Goal: Book appointment/travel/reservation

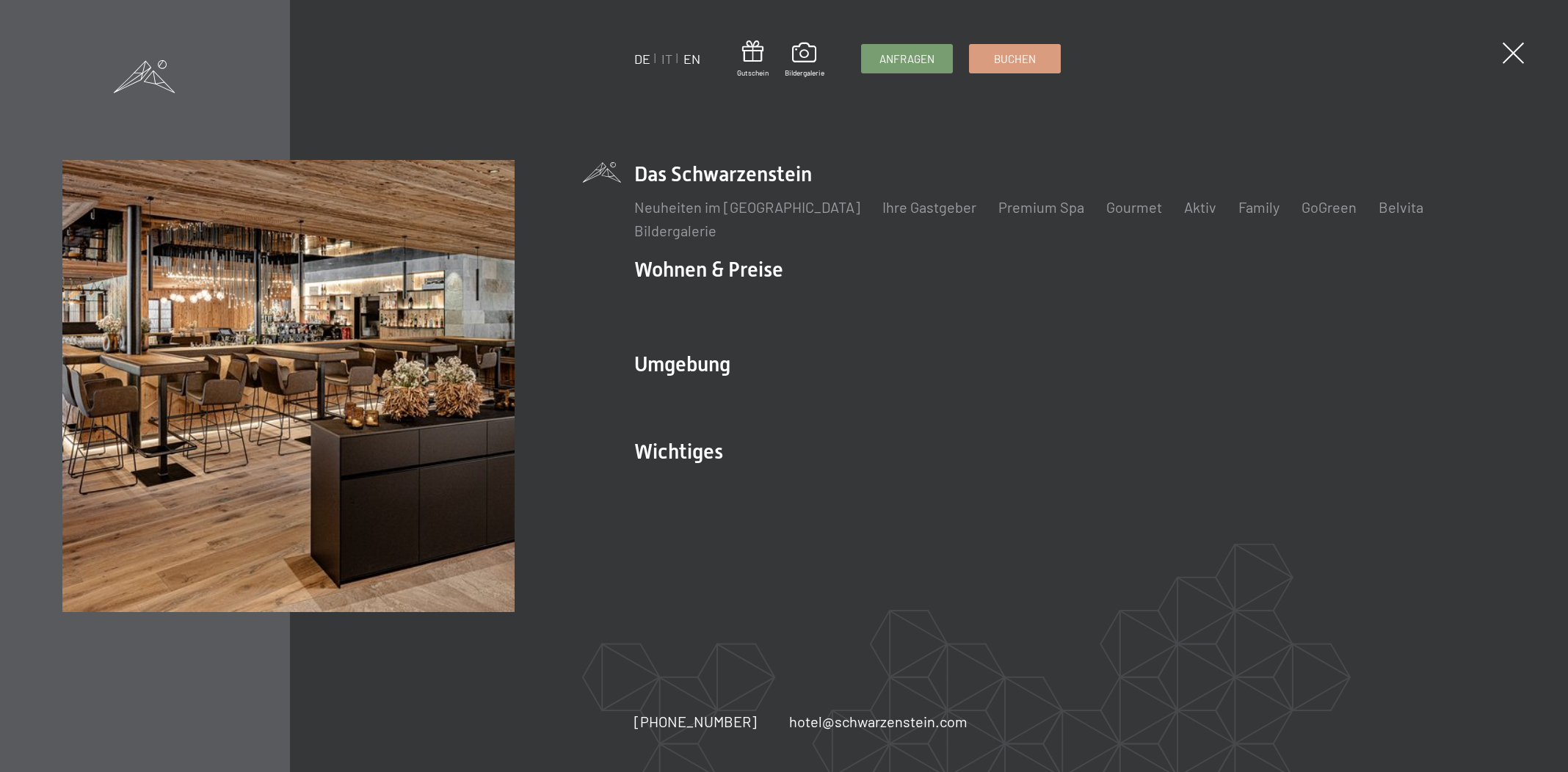
click at [691, 56] on link "EN" at bounding box center [691, 58] width 17 height 16
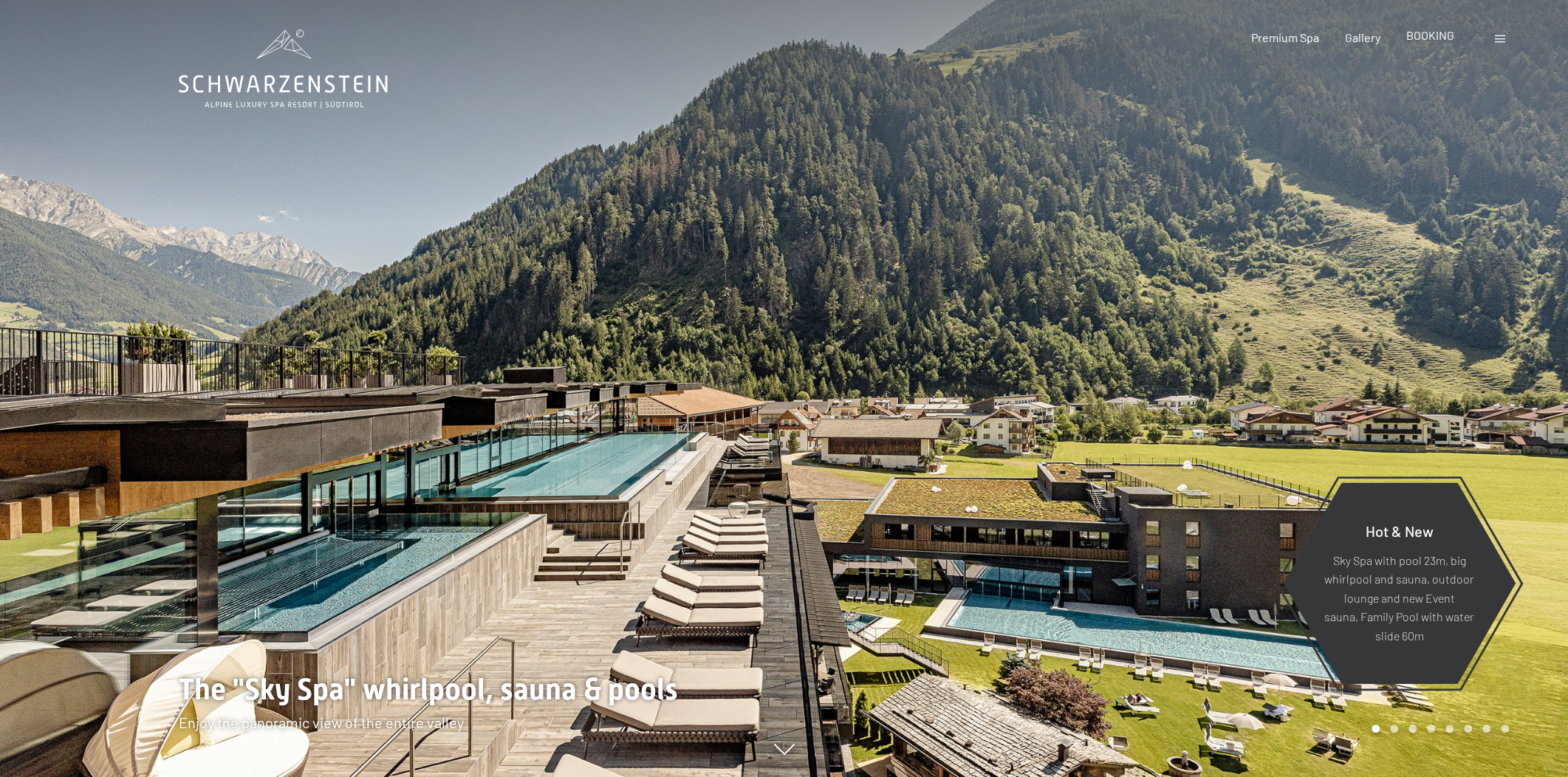
click at [1430, 35] on span "BOOKING" at bounding box center [1430, 35] width 48 height 14
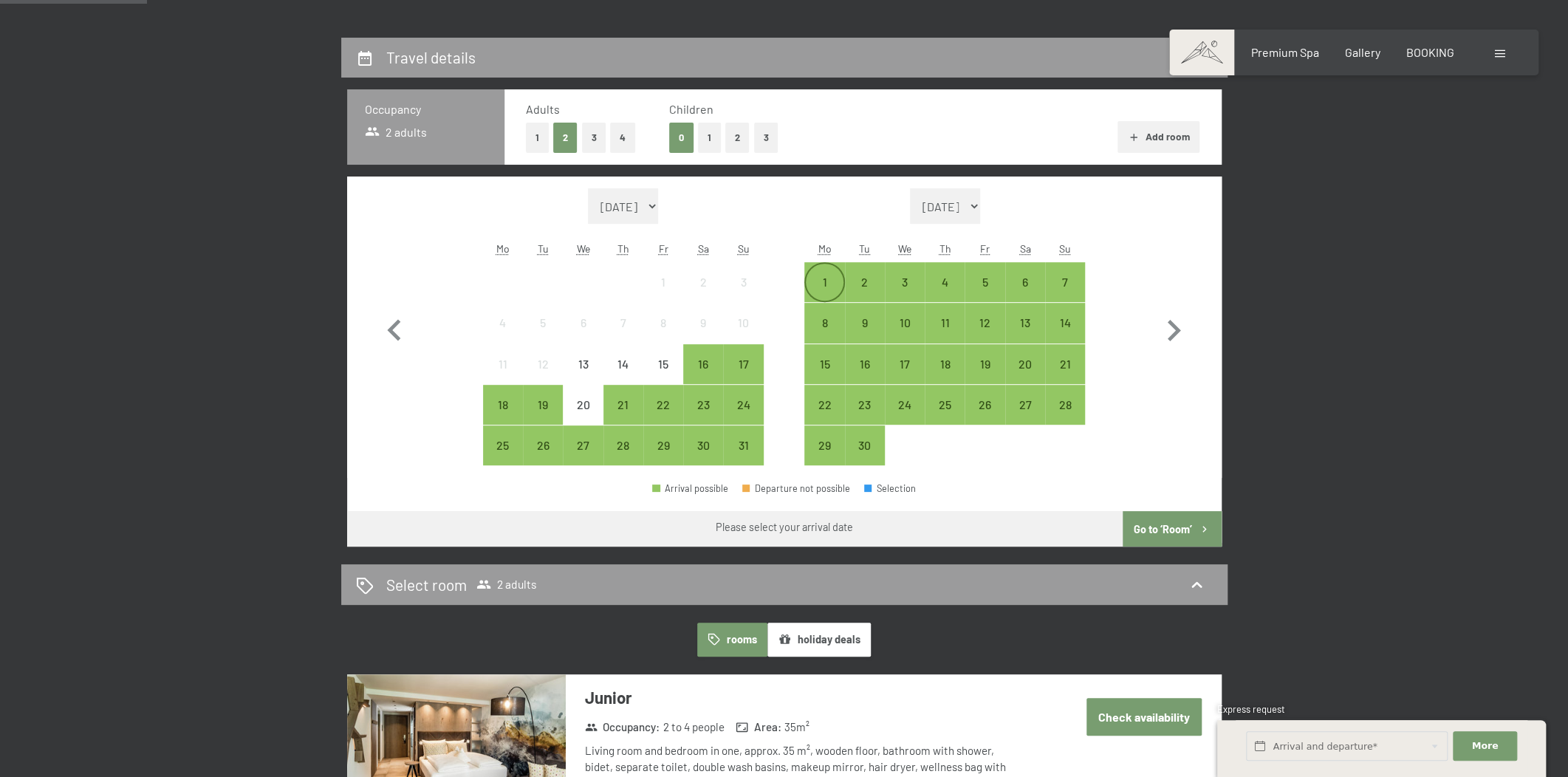
scroll to position [336, 0]
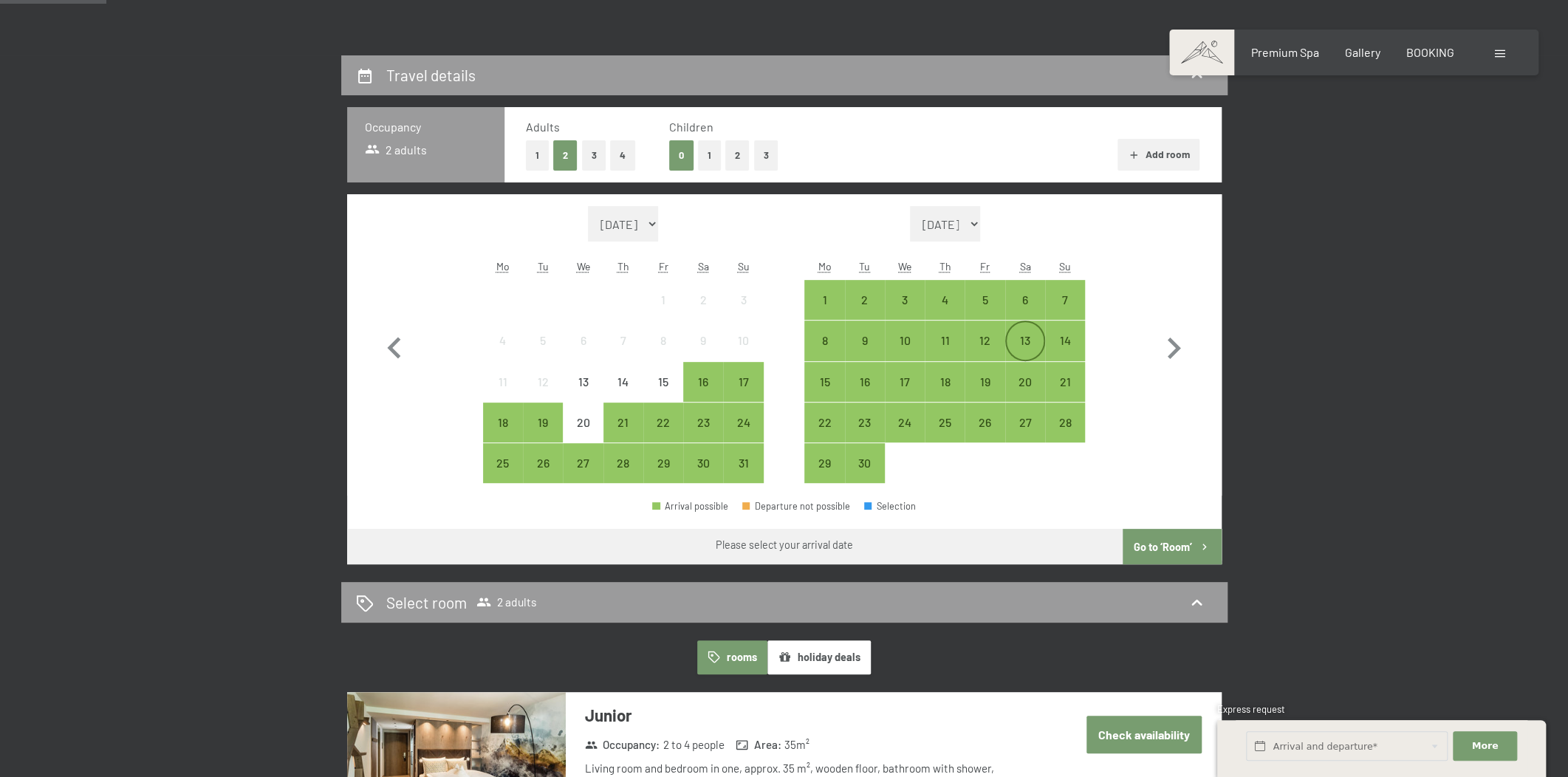
click at [1023, 339] on div "13" at bounding box center [1025, 353] width 37 height 37
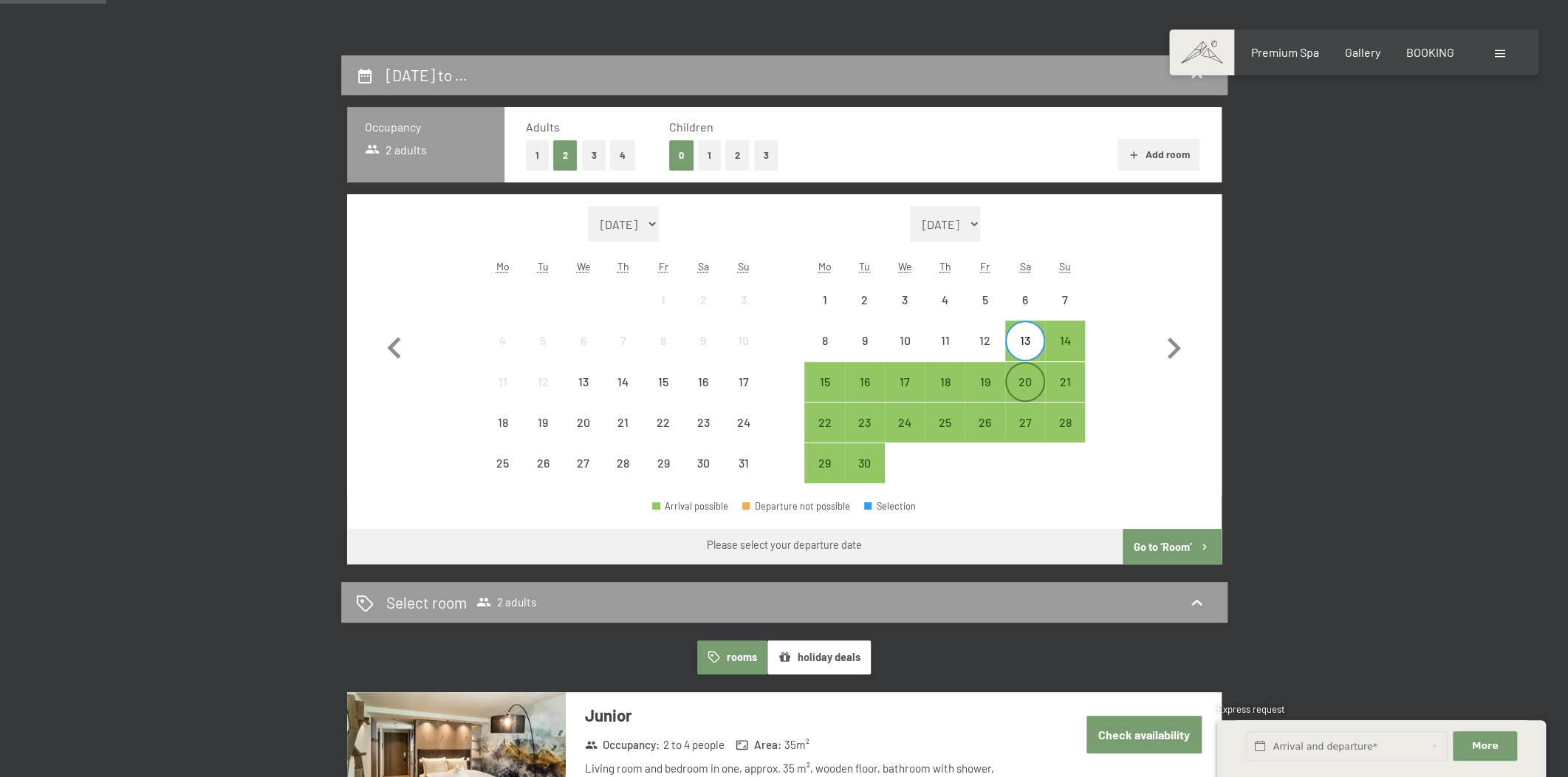
click at [1032, 373] on div "20" at bounding box center [1025, 381] width 37 height 37
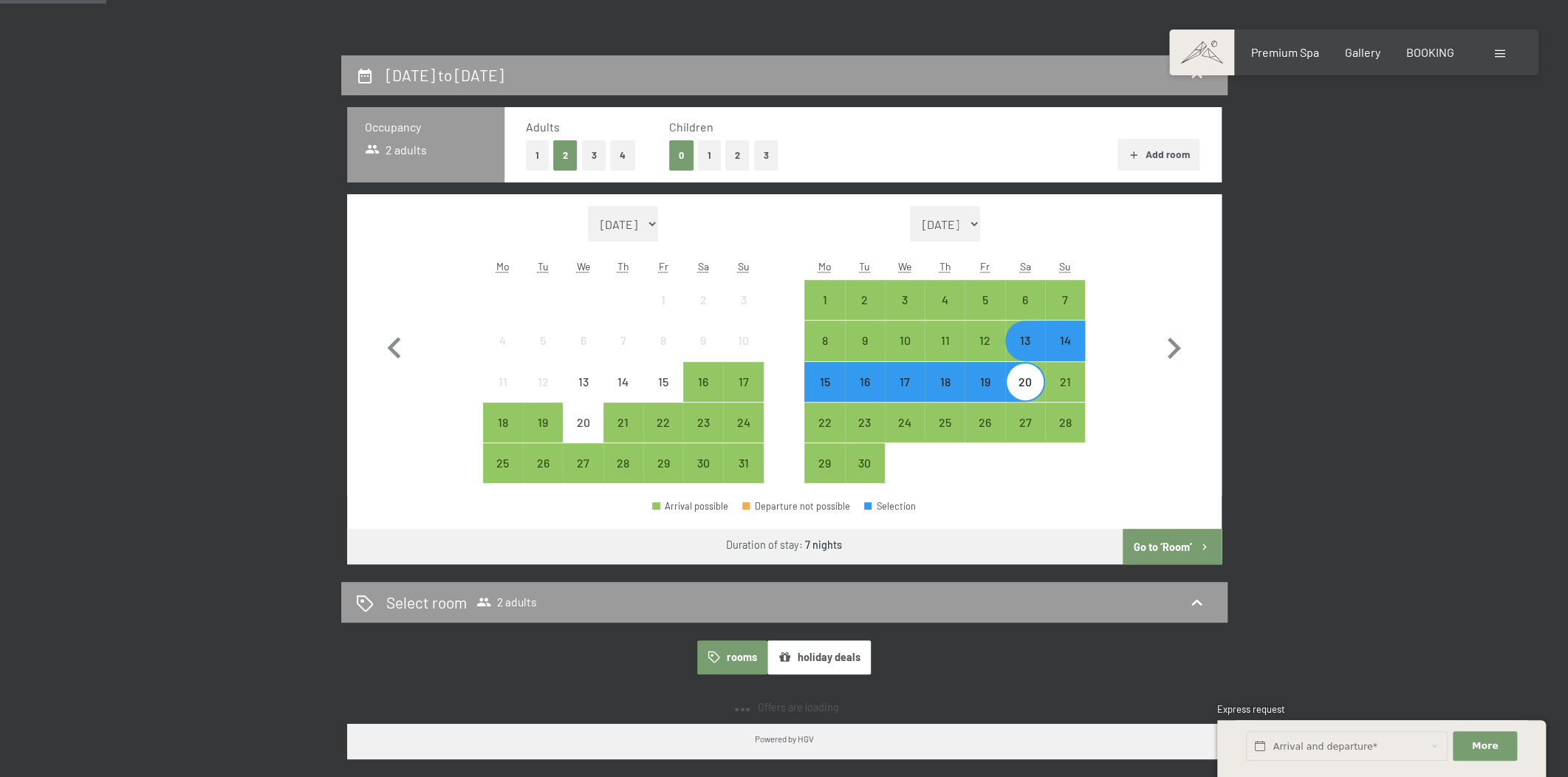
click at [1184, 543] on button "Go to ‘Room’" at bounding box center [1172, 546] width 98 height 36
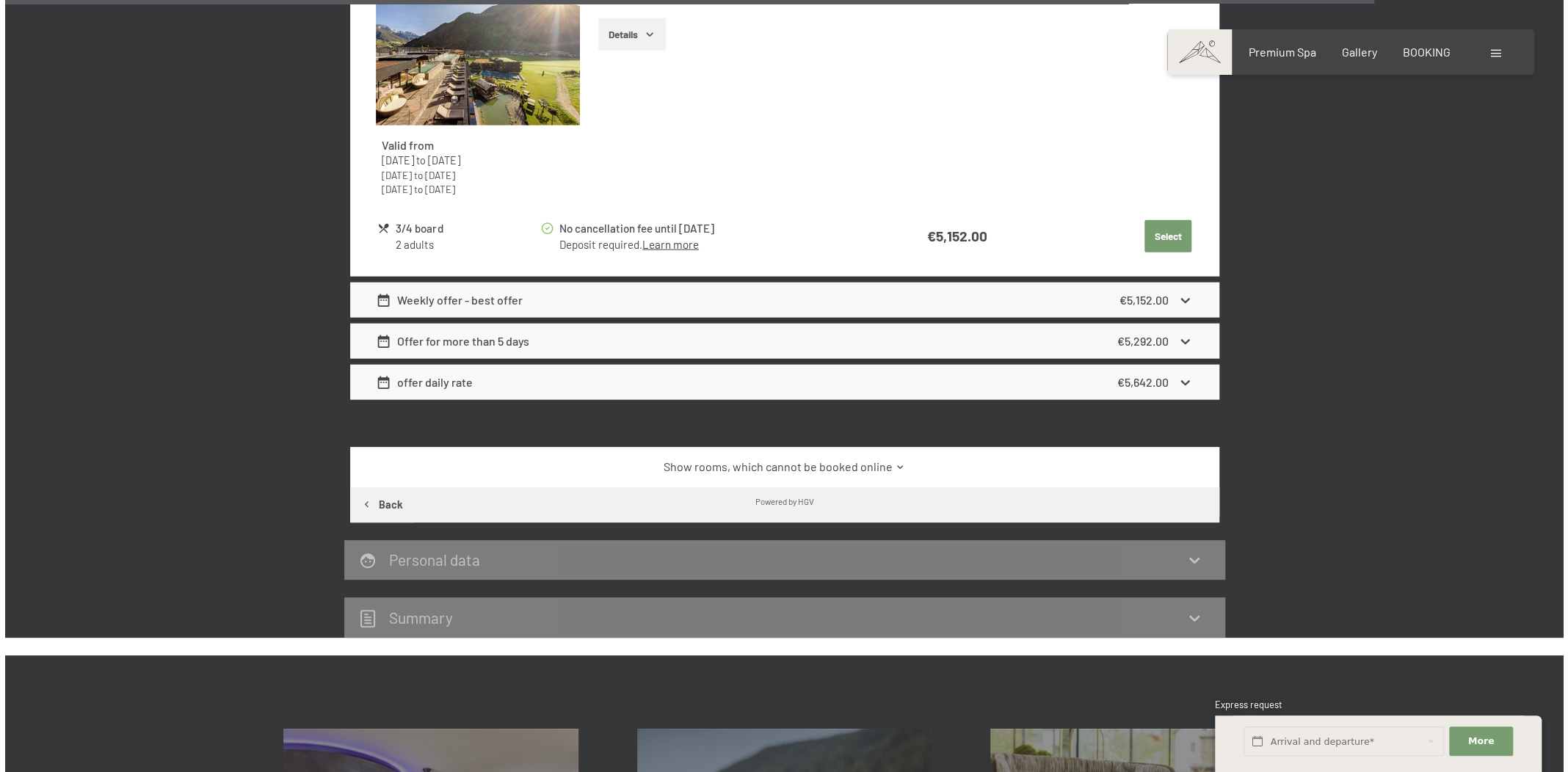
scroll to position [5890, 0]
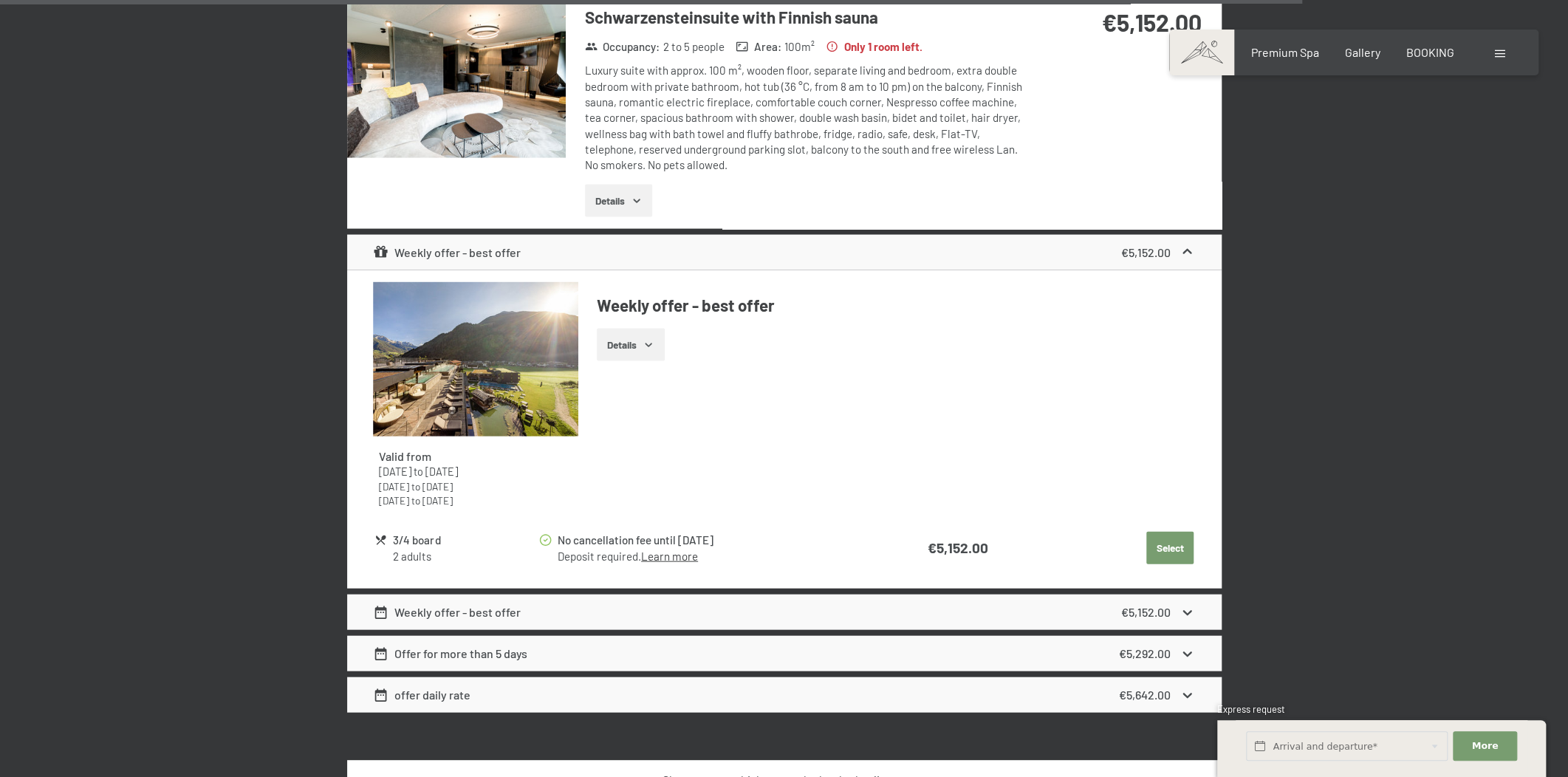
click at [1501, 53] on span at bounding box center [1500, 54] width 10 height 8
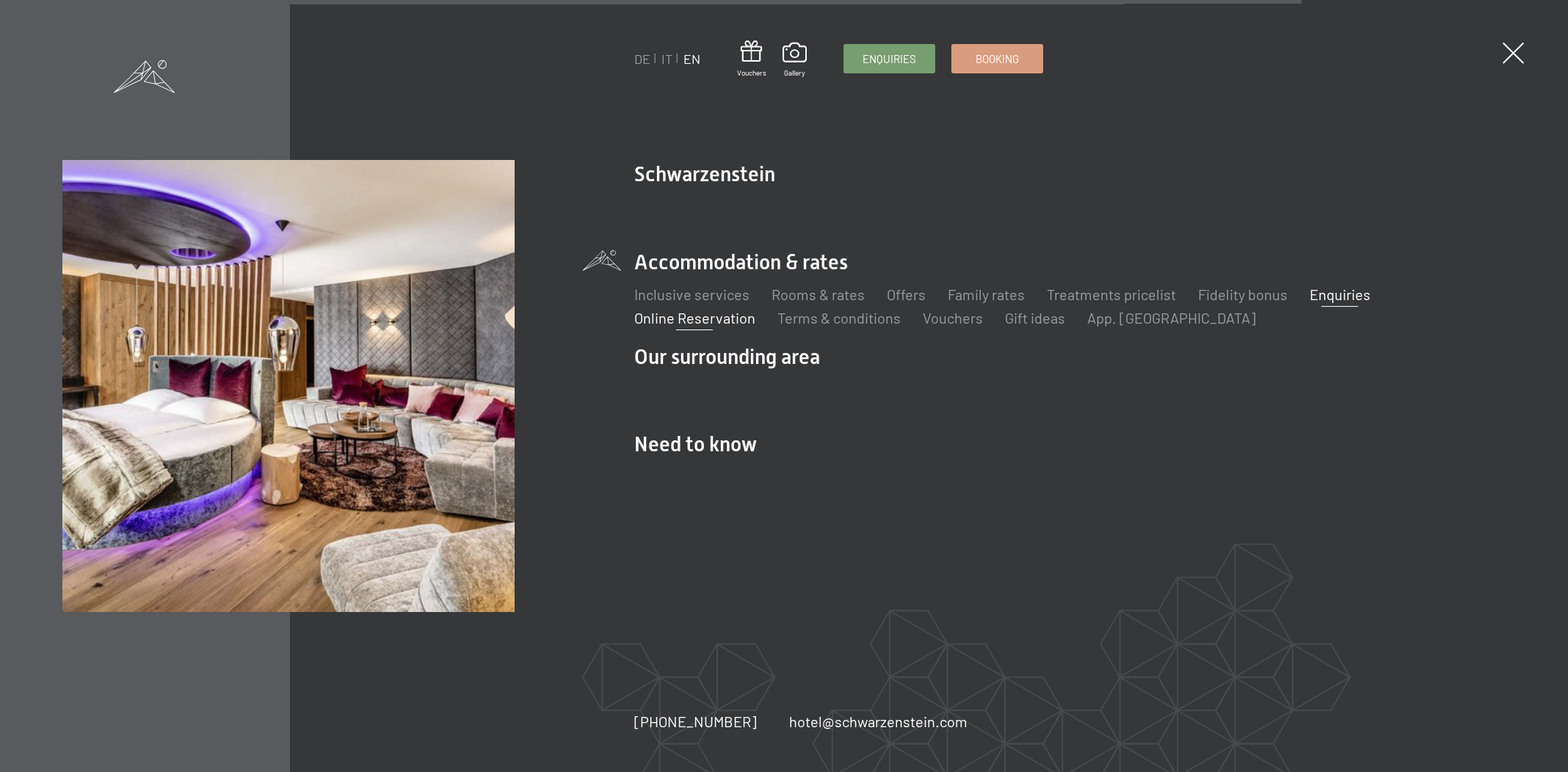
click at [1323, 297] on link "Enquiries" at bounding box center [1340, 294] width 61 height 18
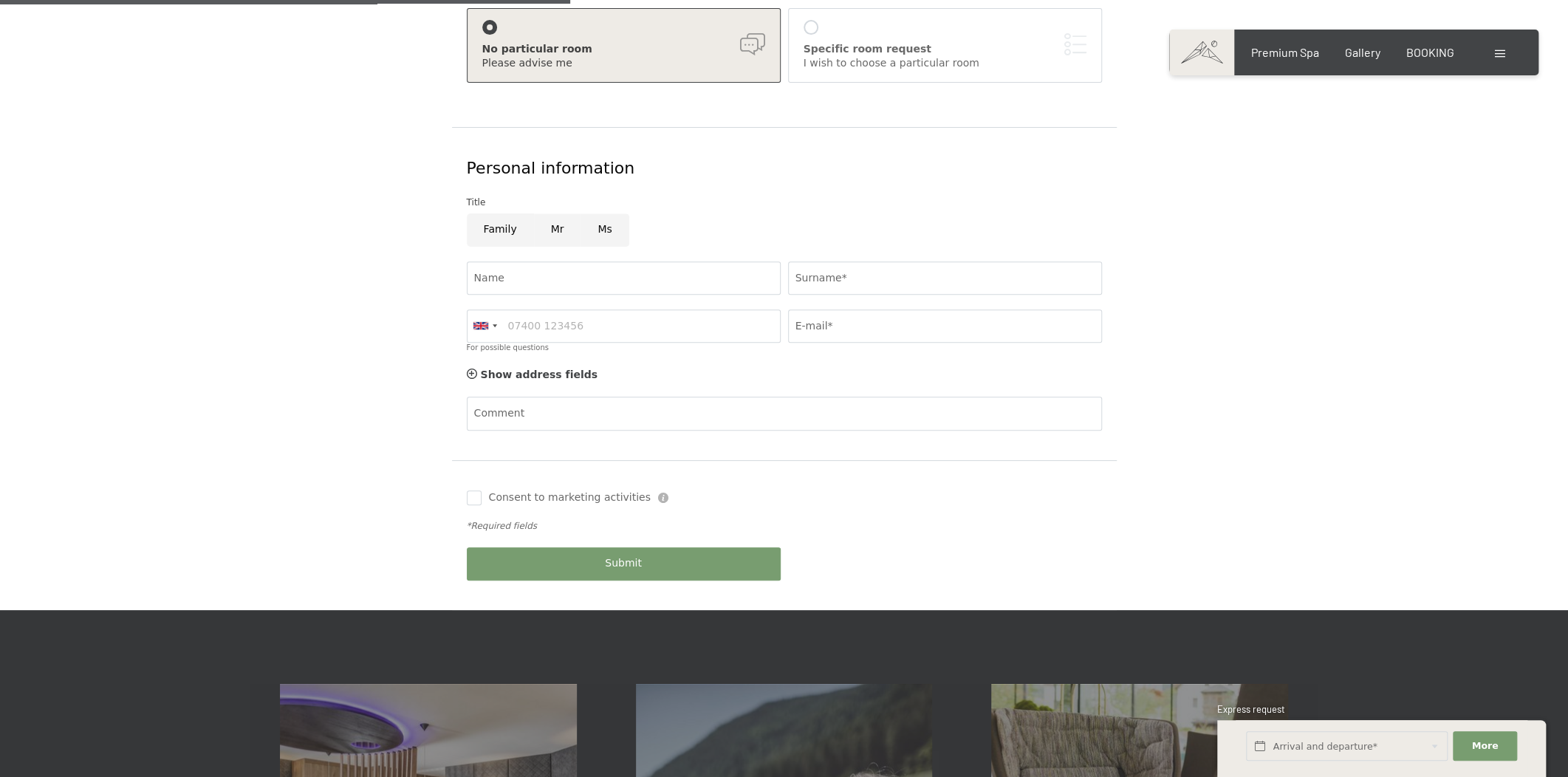
scroll to position [448, 0]
